Goal: Transaction & Acquisition: Book appointment/travel/reservation

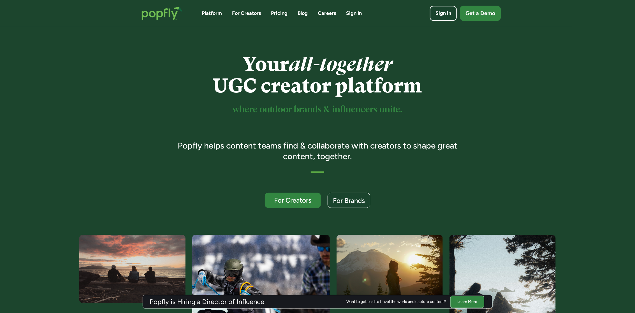
click at [480, 16] on div "Get a Demo" at bounding box center [480, 14] width 30 height 8
click at [234, 15] on link "For Creators" at bounding box center [246, 13] width 29 height 7
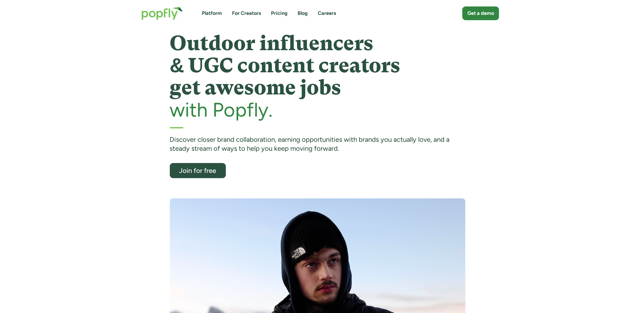
click at [156, 13] on img "home" at bounding box center [162, 13] width 52 height 24
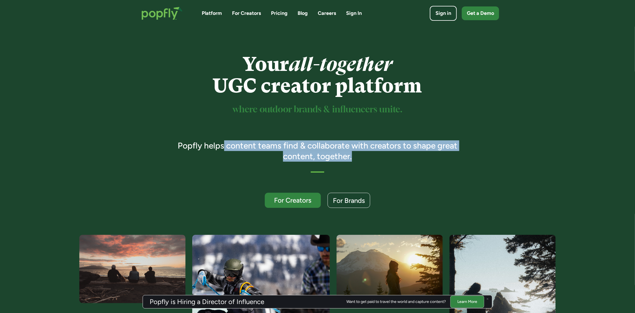
drag, startPoint x: 224, startPoint y: 144, endPoint x: 368, endPoint y: 151, distance: 144.1
click at [368, 151] on h3 "Popfly helps content teams find & collaborate with creators to shape great cont…" at bounding box center [317, 150] width 295 height 21
drag, startPoint x: 249, startPoint y: 144, endPoint x: 373, endPoint y: 162, distance: 125.2
click at [373, 162] on div "Your all-together UGC creator platform where outdoor brands & influencers unite…" at bounding box center [317, 130] width 295 height 154
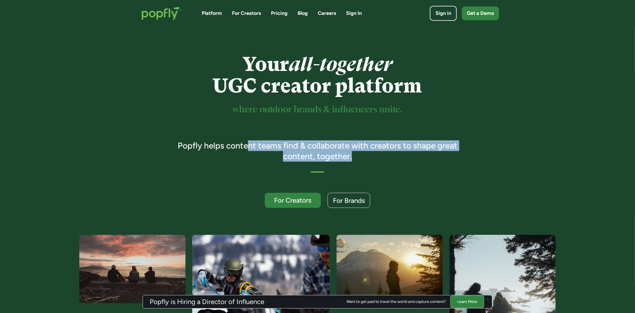
click at [373, 162] on div "Your all-together UGC creator platform where outdoor brands & influencers unite…" at bounding box center [317, 130] width 295 height 154
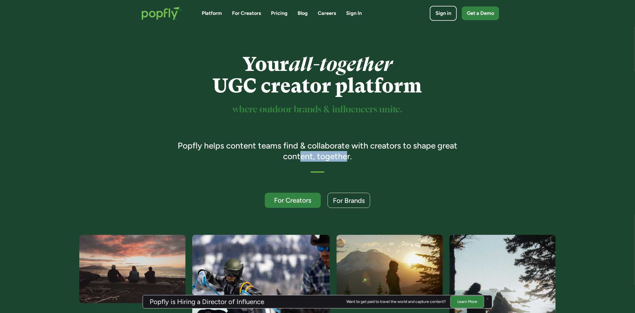
drag, startPoint x: 300, startPoint y: 154, endPoint x: 346, endPoint y: 158, distance: 46.4
click at [346, 158] on h3 "Popfly helps content teams find & collaborate with creators to shape great cont…" at bounding box center [317, 150] width 295 height 21
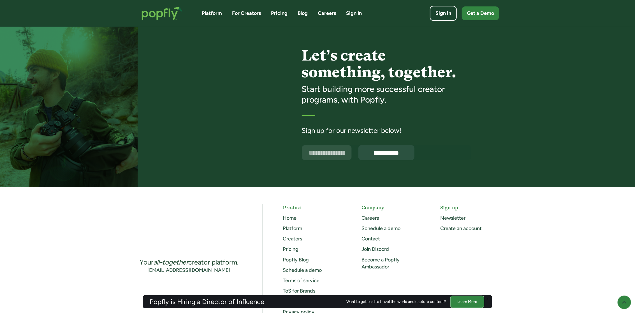
scroll to position [1335, 0]
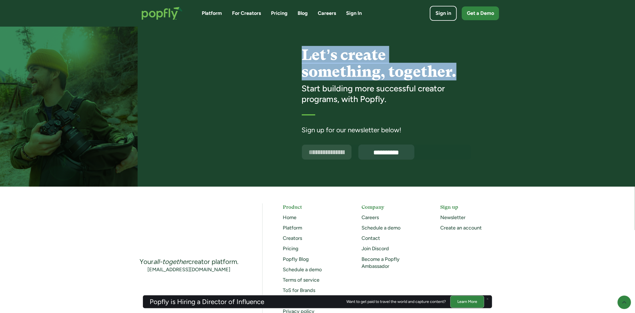
drag, startPoint x: 300, startPoint y: 57, endPoint x: 462, endPoint y: 74, distance: 162.2
click at [462, 74] on div "**********" at bounding box center [386, 100] width 376 height 119
copy h4 "Let’s create something, together."
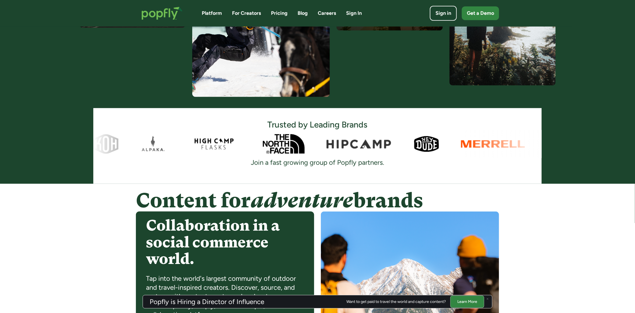
scroll to position [0, 0]
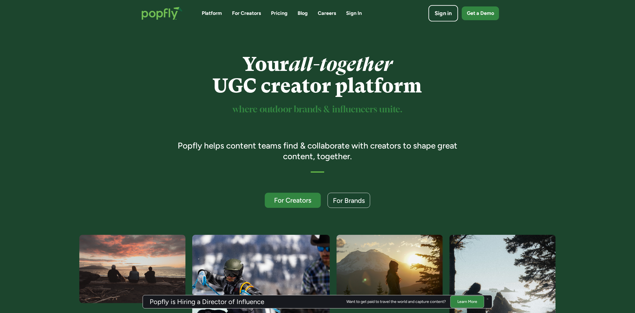
click at [442, 16] on div "Sign in" at bounding box center [442, 14] width 17 height 8
click at [483, 11] on div "Get a Demo" at bounding box center [480, 14] width 30 height 8
